Goal: Complete application form: Complete application form

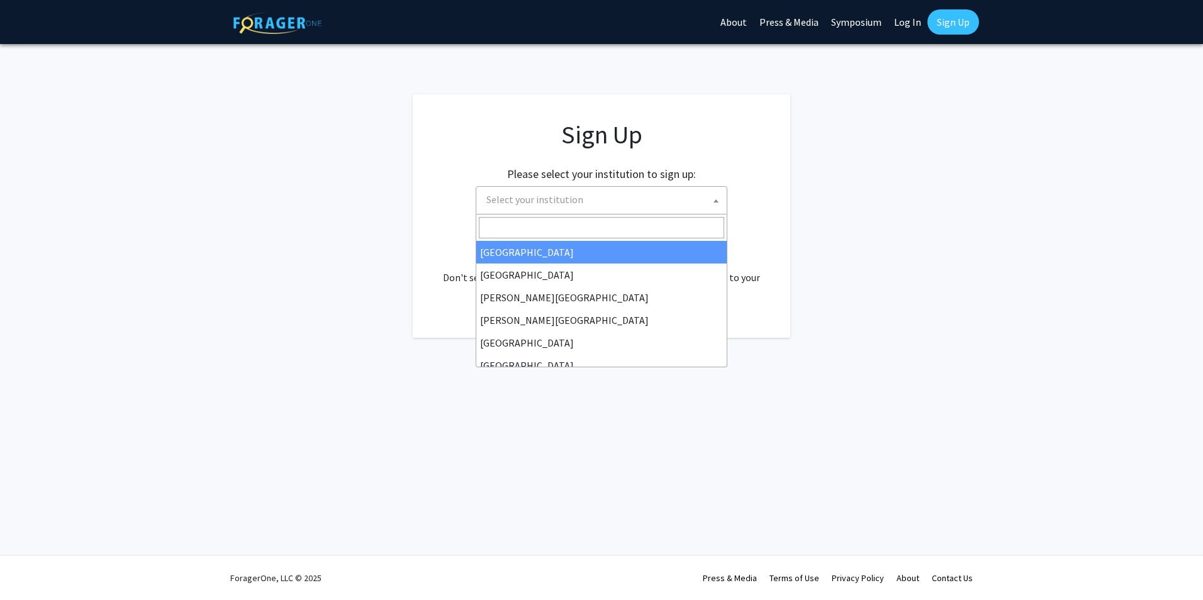
click at [592, 205] on span "Select your institution" at bounding box center [603, 200] width 245 height 26
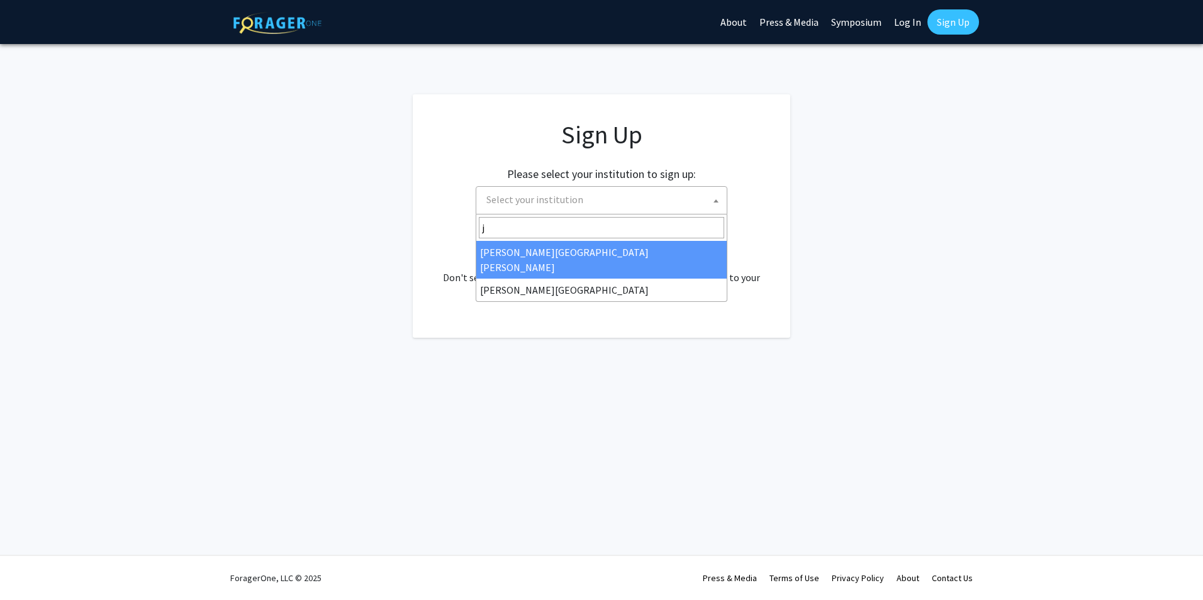
type input "j"
select select "1"
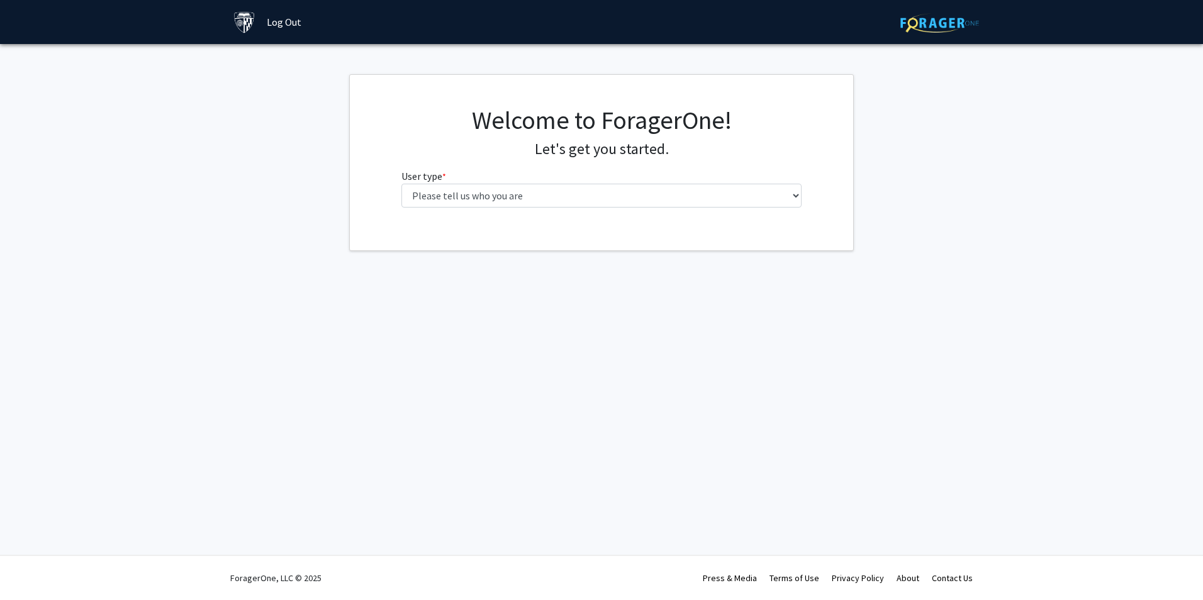
click at [656, 208] on div "Welcome to ForagerOne! Let's get you started. User type * required Please tell …" at bounding box center [602, 161] width 420 height 113
click at [657, 200] on select "Please tell us who you are Undergraduate Student Master's Student Doctoral Cand…" at bounding box center [602, 196] width 401 height 24
select select "2: masters"
click at [402, 184] on select "Please tell us who you are Undergraduate Student Master's Student Doctoral Cand…" at bounding box center [602, 196] width 401 height 24
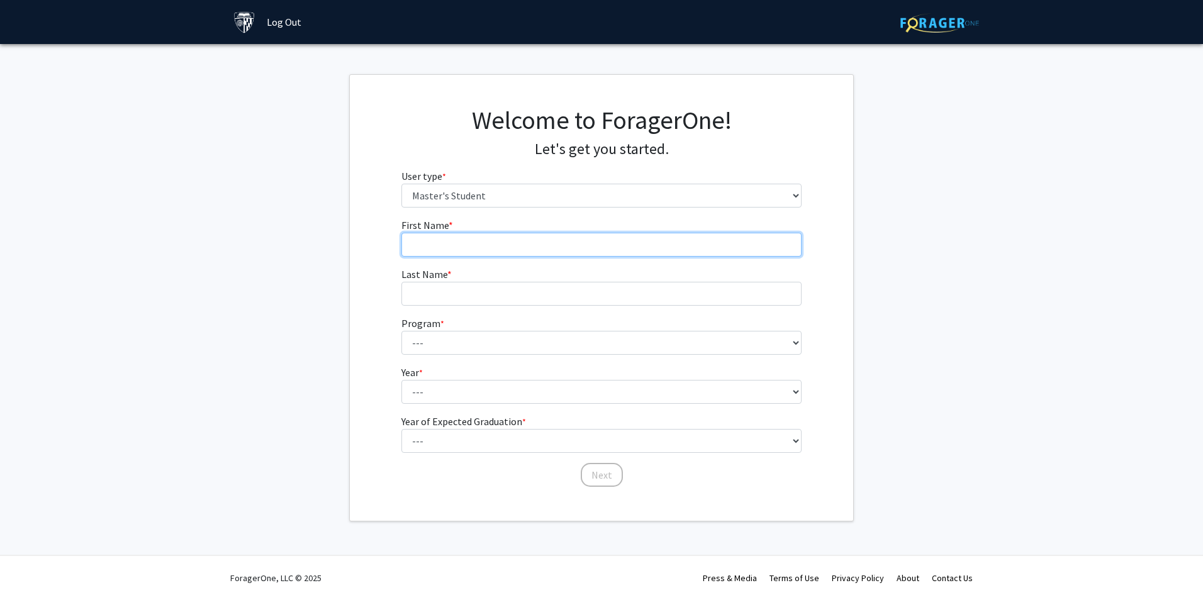
click at [583, 243] on input "First Name * required" at bounding box center [602, 245] width 401 height 24
type input "Kuijie"
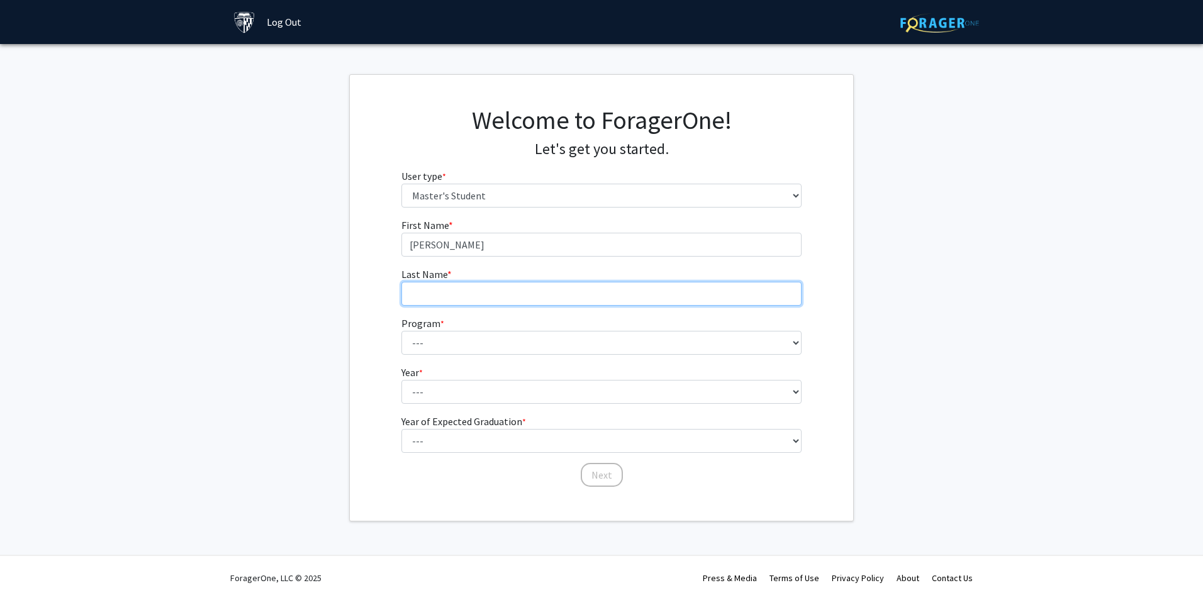
type input "Zhou"
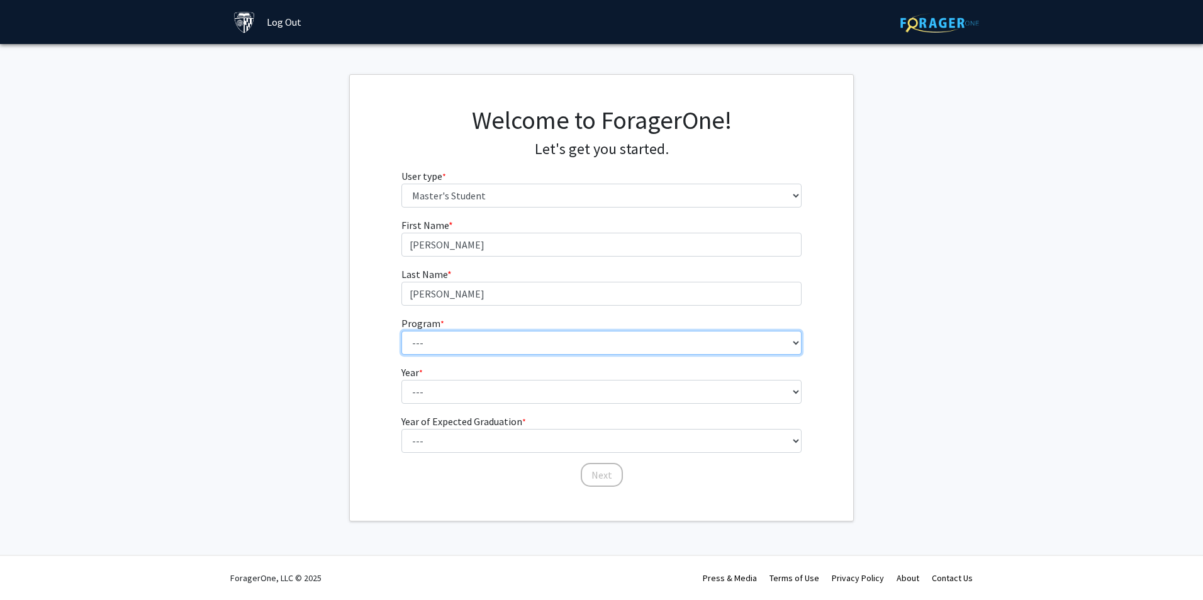
click at [510, 346] on select "--- Anatomy Education Applied and Computational Mathematics Applied Biomedical …" at bounding box center [602, 343] width 401 height 24
select select "63: 51"
click at [402, 331] on select "--- Anatomy Education Applied and Computational Mathematics Applied Biomedical …" at bounding box center [602, 343] width 401 height 24
click at [634, 406] on form "First Name * required Kuijie Last Name * required Zhou Program * required --- A…" at bounding box center [602, 347] width 401 height 258
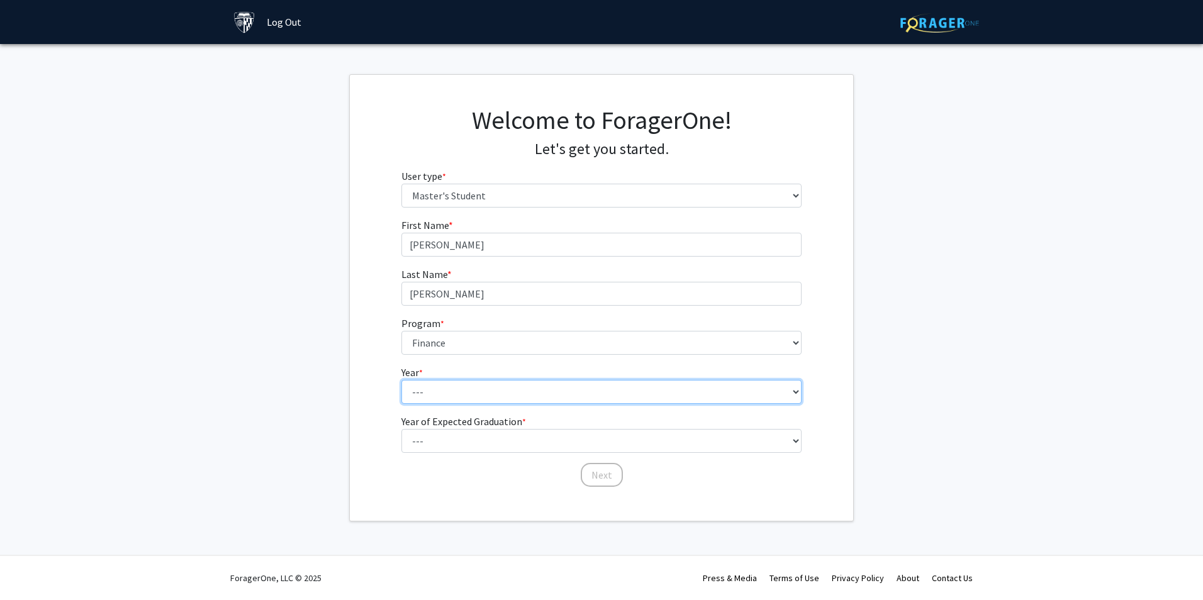
click at [636, 391] on select "--- First Year Second Year" at bounding box center [602, 392] width 401 height 24
select select "1: first_year"
click at [402, 380] on select "--- First Year Second Year" at bounding box center [602, 392] width 401 height 24
click at [628, 431] on fg-select "Year of Expected Graduation * required --- 2025 2026 2027 2028 2029 2030 2031 2…" at bounding box center [602, 433] width 401 height 39
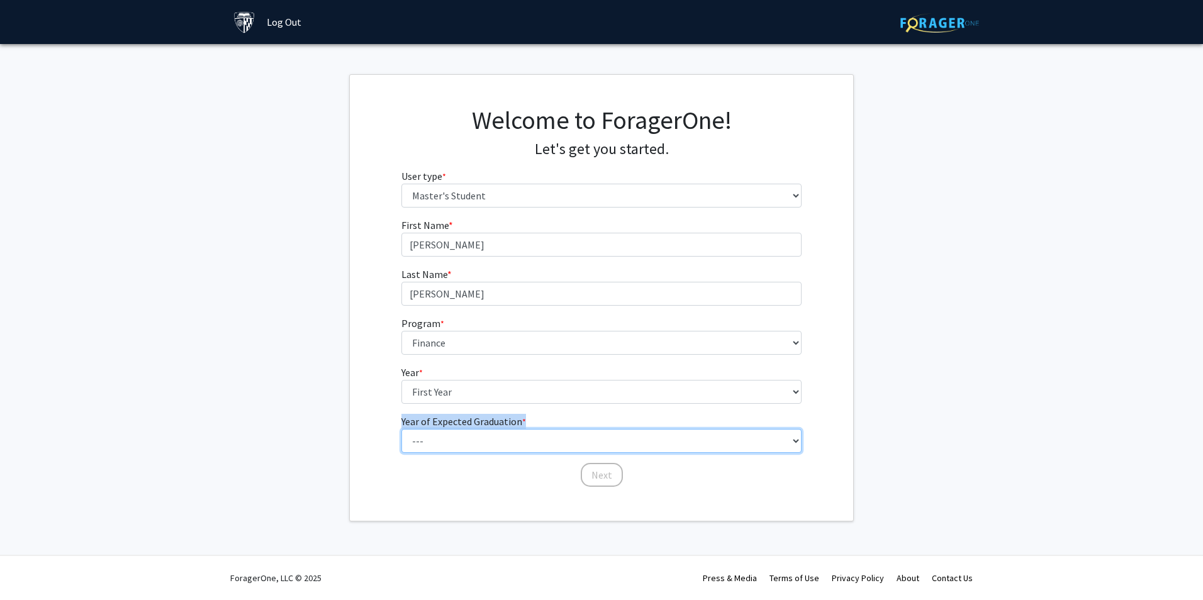
click at [627, 438] on select "--- 2025 2026 2027 2028 2029 2030 2031 2032 2033 2034" at bounding box center [602, 441] width 401 height 24
select select "2: 2026"
click at [402, 429] on select "--- 2025 2026 2027 2028 2029 2030 2031 2032 2033 2034" at bounding box center [602, 441] width 401 height 24
click at [588, 473] on button "Next" at bounding box center [602, 475] width 42 height 24
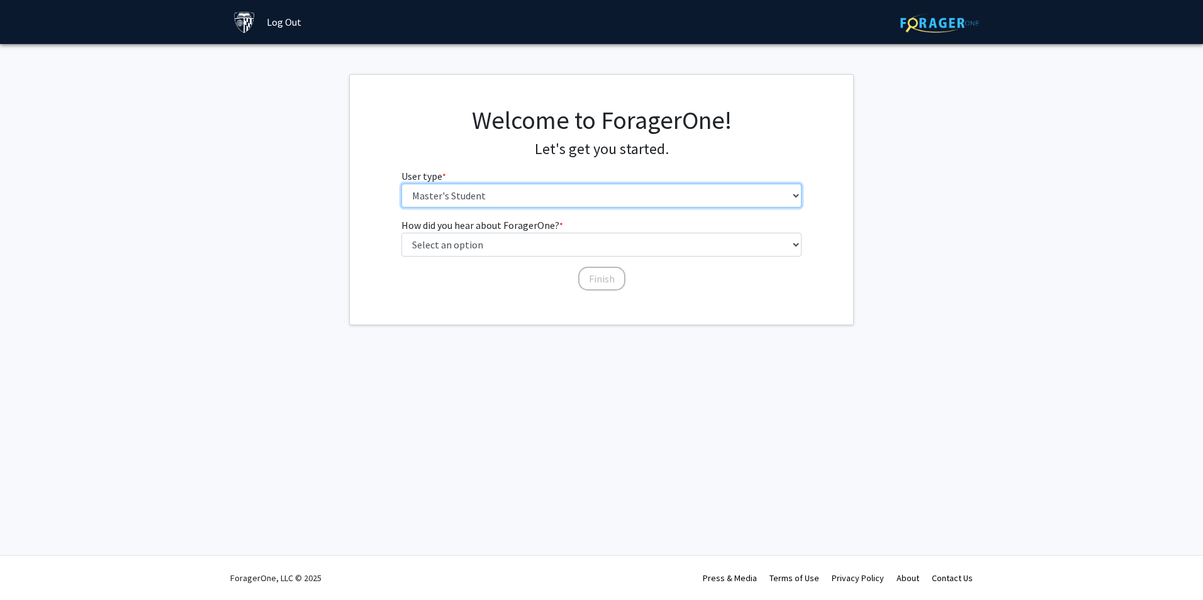
click at [600, 204] on select "Please tell us who you are Undergraduate Student Master's Student Doctoral Cand…" at bounding box center [602, 196] width 401 height 24
click at [402, 184] on select "Please tell us who you are Undergraduate Student Master's Student Doctoral Cand…" at bounding box center [602, 196] width 401 height 24
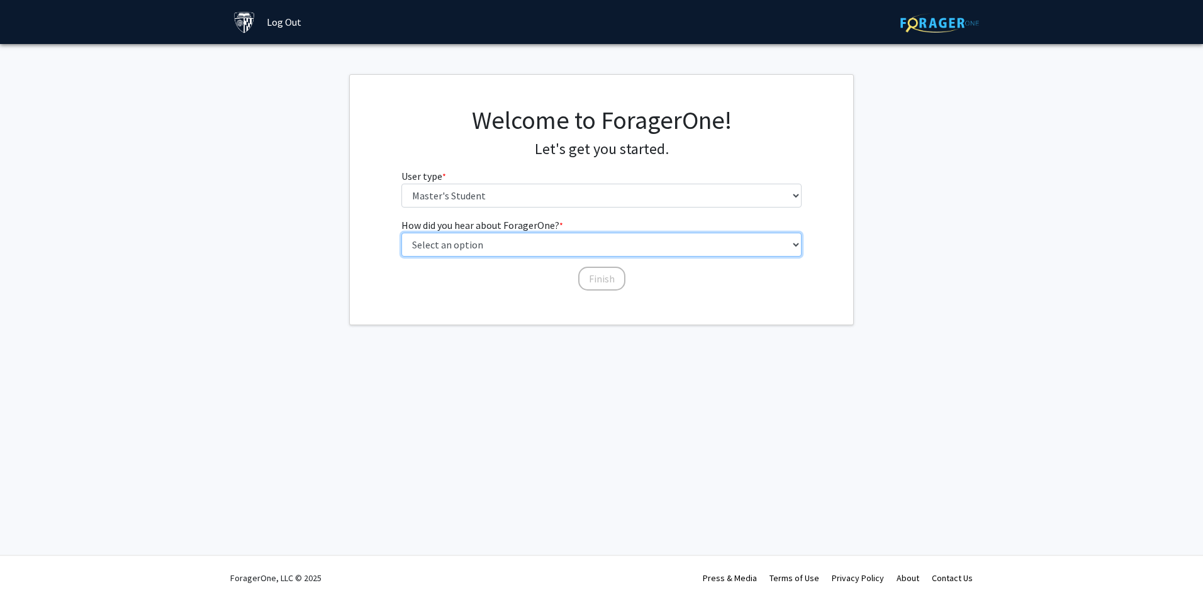
click at [588, 240] on select "Select an option Peer/student recommendation Faculty/staff recommendation Unive…" at bounding box center [602, 245] width 401 height 24
select select "3: university_website"
click at [402, 233] on select "Select an option Peer/student recommendation Faculty/staff recommendation Unive…" at bounding box center [602, 245] width 401 height 24
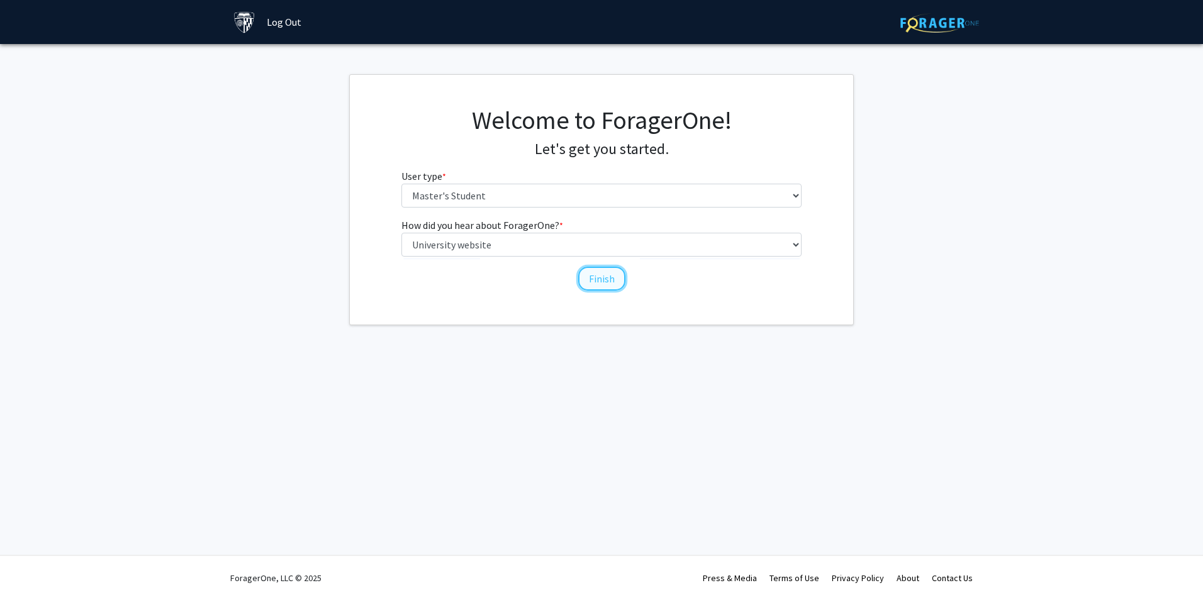
click at [605, 269] on button "Finish" at bounding box center [601, 279] width 47 height 24
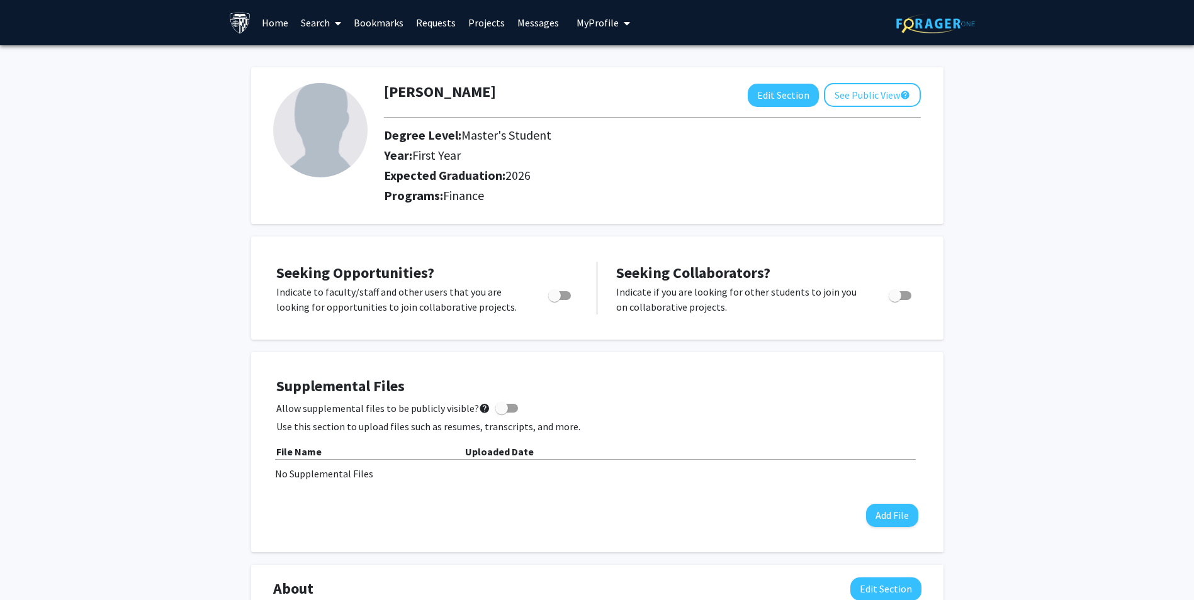
click at [329, 125] on img at bounding box center [320, 130] width 94 height 94
